Goal: Task Accomplishment & Management: Manage account settings

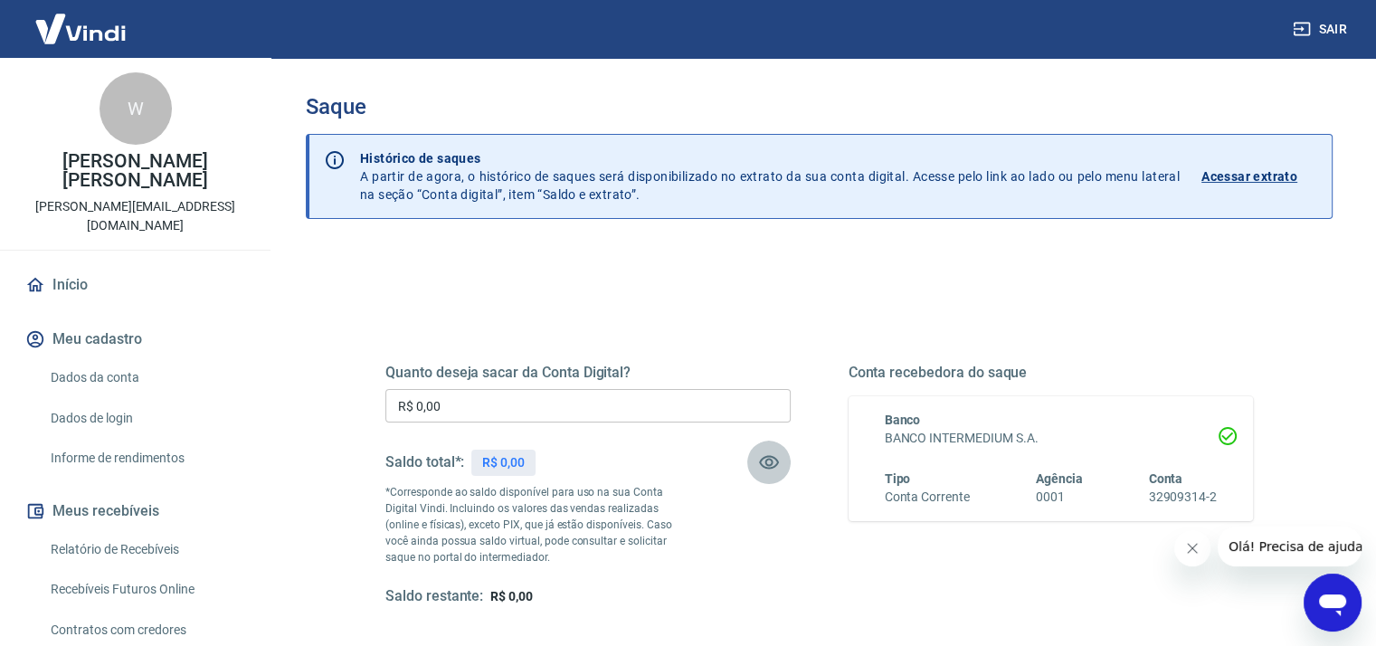
click at [770, 463] on icon "button" at bounding box center [769, 463] width 20 height 14
click at [770, 463] on icon "button" at bounding box center [769, 462] width 20 height 17
click at [1324, 35] on button "Sair" at bounding box center [1321, 29] width 65 height 33
